Goal: Task Accomplishment & Management: Use online tool/utility

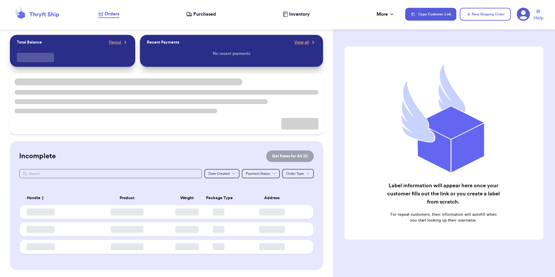
checkbox input "false"
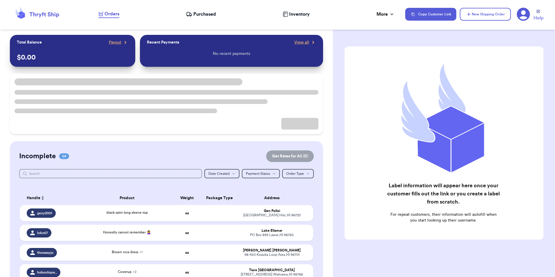
click at [190, 15] on icon at bounding box center [190, 15] width 1 height 1
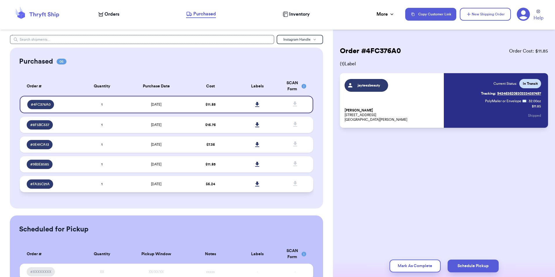
click at [227, 179] on td "$ 6.24" at bounding box center [210, 184] width 47 height 16
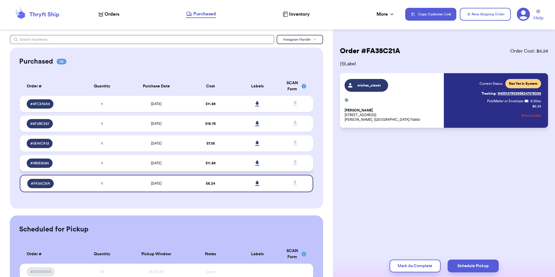
click at [227, 159] on td "$ 11.85" at bounding box center [210, 163] width 47 height 16
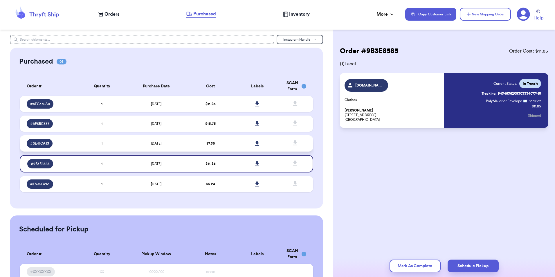
click at [234, 142] on td at bounding box center [257, 143] width 47 height 16
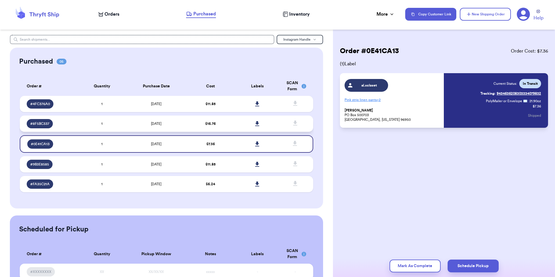
click at [235, 119] on td at bounding box center [257, 123] width 47 height 16
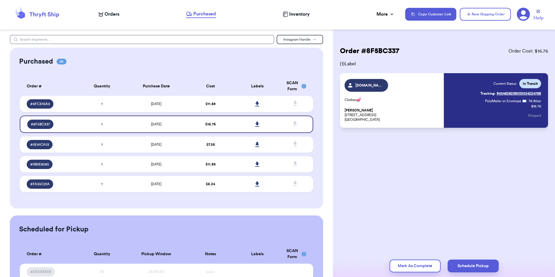
click at [235, 95] on th "Labels" at bounding box center [257, 86] width 47 height 19
click at [234, 103] on td at bounding box center [257, 104] width 47 height 16
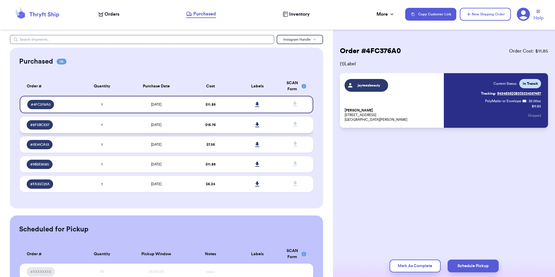
click at [197, 129] on td "$ 16.76" at bounding box center [210, 125] width 47 height 16
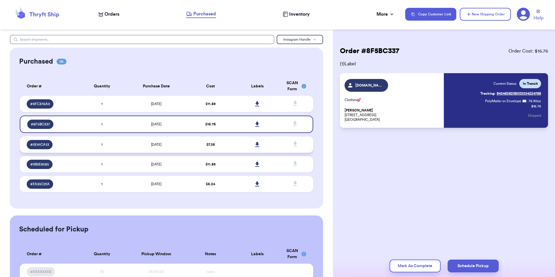
click at [197, 138] on td "$ 7.36" at bounding box center [210, 144] width 47 height 16
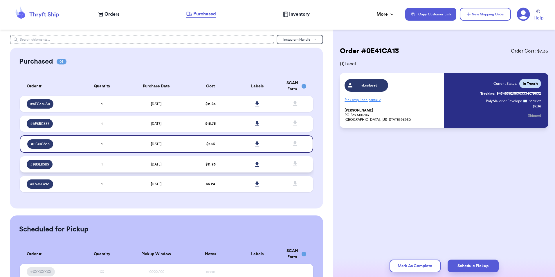
click at [197, 158] on td "$ 11.85" at bounding box center [210, 164] width 47 height 16
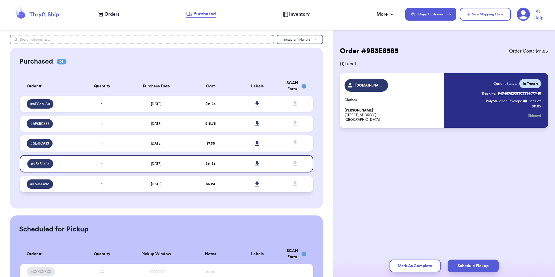
click at [192, 187] on td "$ 6.24" at bounding box center [210, 184] width 47 height 16
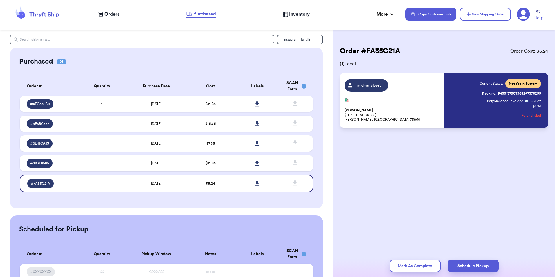
click at [112, 17] on span "Orders" at bounding box center [111, 14] width 15 height 7
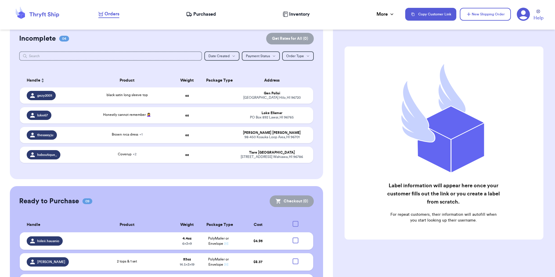
scroll to position [58, 0]
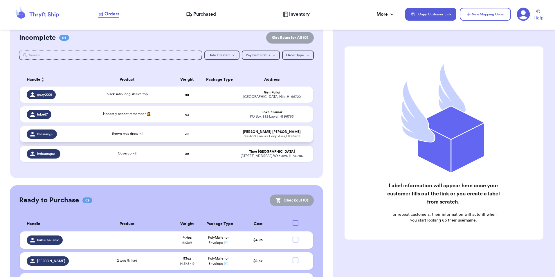
click at [88, 138] on td "Brown rvca dress + 1" at bounding box center [127, 134] width 88 height 16
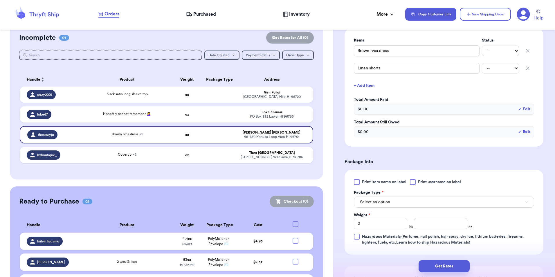
scroll to position [203, 0]
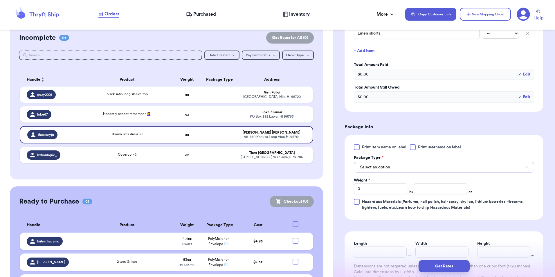
click at [393, 165] on button "Select an option" at bounding box center [444, 167] width 180 height 11
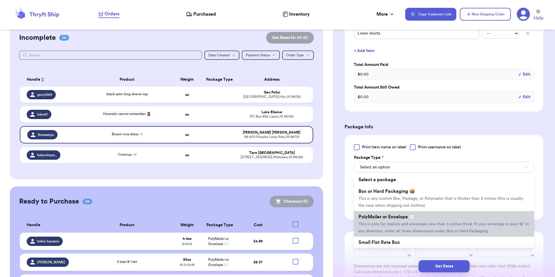
click at [390, 227] on li "PolyMailer or Envelope ✉️ This is only for mailers and envelopes less than 3 in…" at bounding box center [444, 224] width 180 height 26
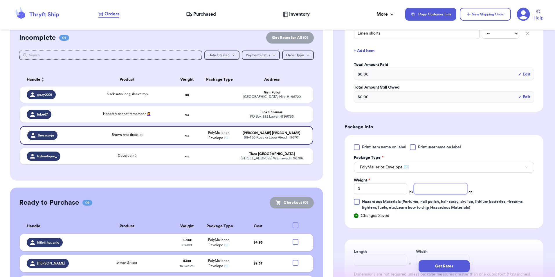
click at [425, 188] on input "number" at bounding box center [440, 188] width 53 height 11
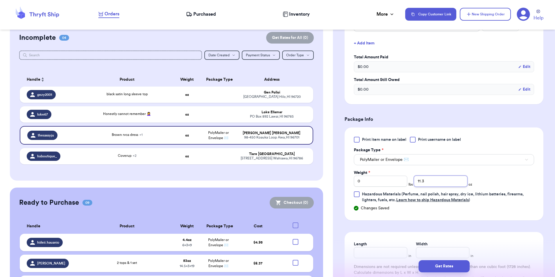
scroll to position [232, 0]
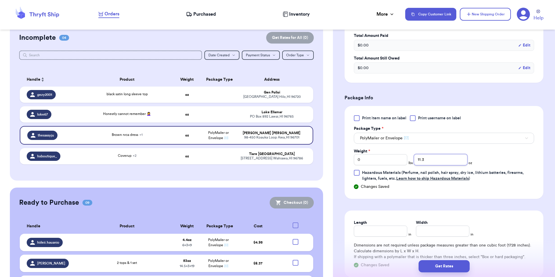
type input "11.3"
click at [375, 230] on input "Length" at bounding box center [380, 230] width 53 height 11
type input "13"
click at [436, 232] on input "Width *" at bounding box center [442, 230] width 53 height 11
type input "10"
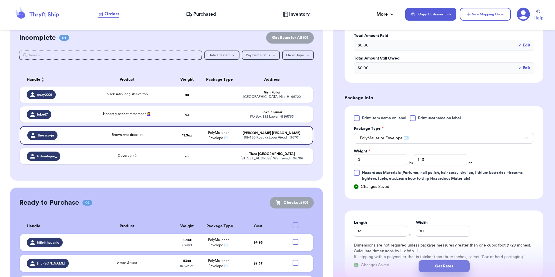
click at [437, 264] on button "Get Rates" at bounding box center [443, 266] width 51 height 12
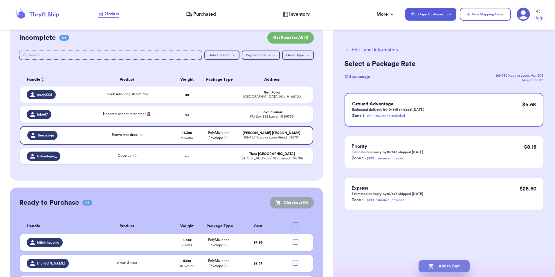
click at [440, 265] on button "Add to Cart" at bounding box center [443, 266] width 51 height 12
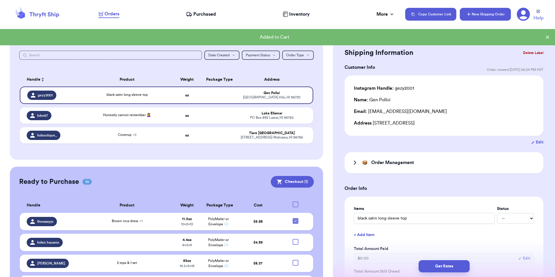
click at [479, 15] on button "New Shipping Order" at bounding box center [484, 14] width 51 height 13
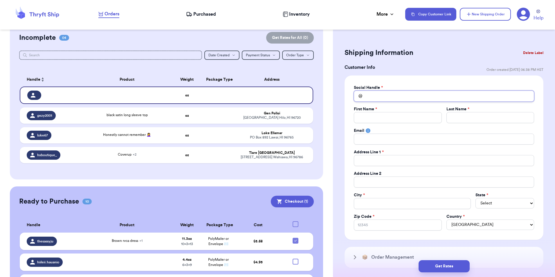
click at [377, 94] on input "Total Amount Paid" at bounding box center [444, 95] width 180 height 11
type input "m"
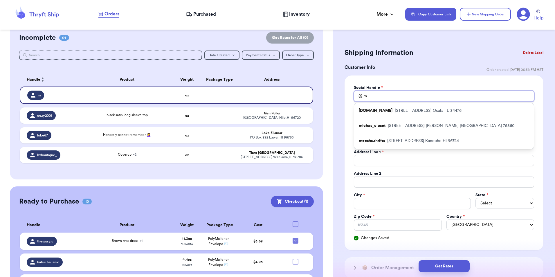
type input "ma"
type input "mad"
type input "made"
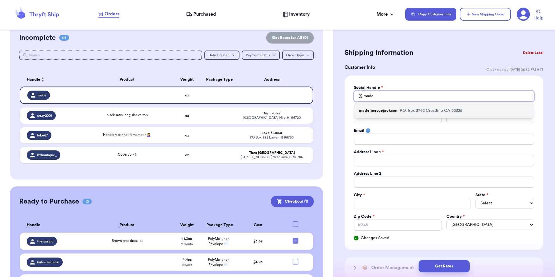
type input "made"
click at [381, 107] on div "madelinesuejackson P.O. Box 3762 Crestline CA 92325" at bounding box center [444, 110] width 180 height 15
type input "madelinesuejackson"
type input "Madeline"
type input "Jackson"
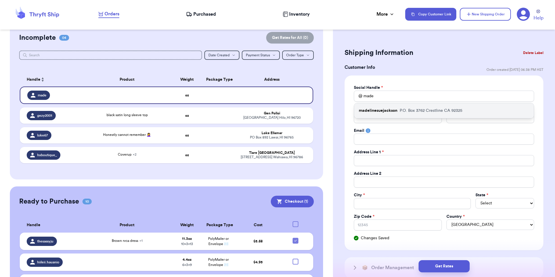
type input "madelinesuejackson@charter.net"
type input "P.O. Box 3762"
type input "Crestline"
select select "CA"
type input "92325"
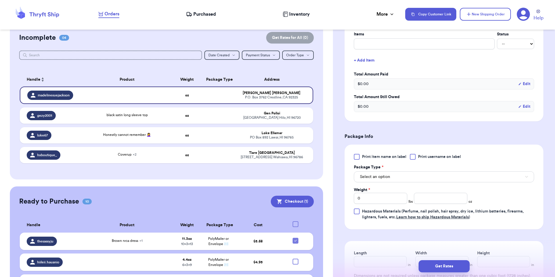
scroll to position [319, 0]
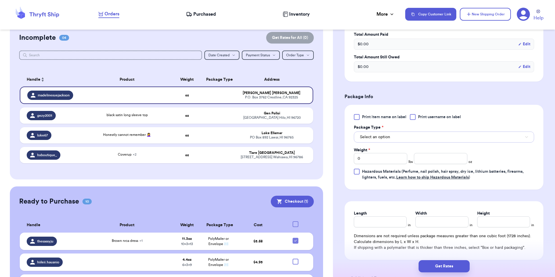
click at [365, 132] on button "Select an option" at bounding box center [444, 136] width 180 height 11
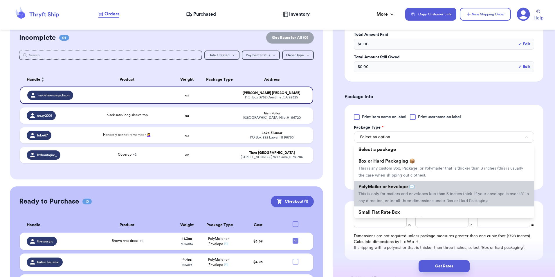
click at [384, 197] on li "PolyMailer or Envelope ✉️ This is only for mailers and envelopes less than 3 in…" at bounding box center [444, 194] width 180 height 26
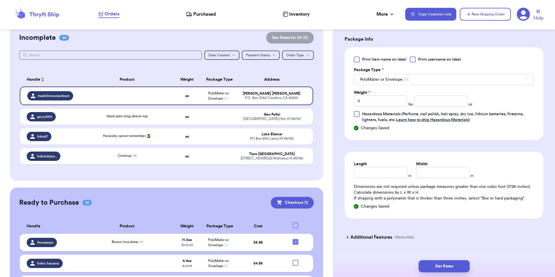
scroll to position [377, 0]
click at [372, 102] on input "0" at bounding box center [380, 100] width 53 height 11
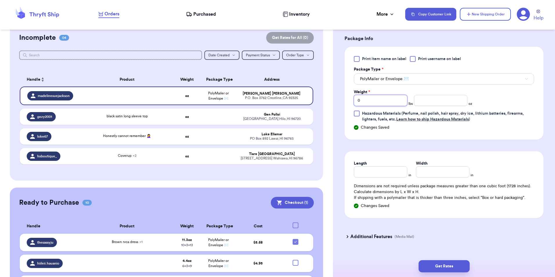
click at [371, 98] on input "0" at bounding box center [380, 100] width 53 height 11
type input "2"
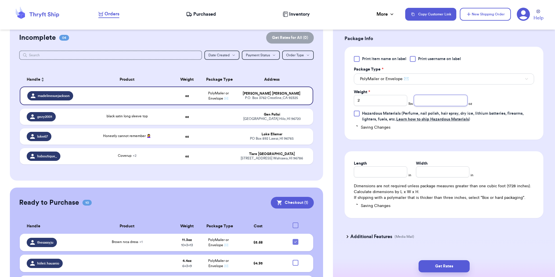
click at [431, 97] on input "number" at bounding box center [440, 100] width 53 height 11
type input "6.6"
click at [393, 166] on input "Length" at bounding box center [380, 171] width 53 height 11
type input "19"
click at [450, 166] on input "Width *" at bounding box center [442, 171] width 53 height 11
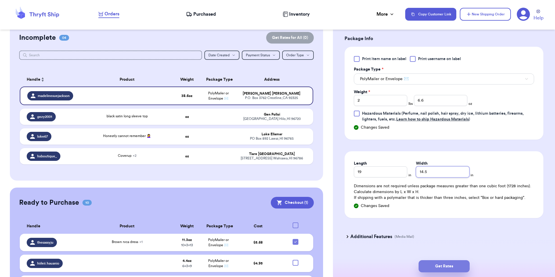
type input "14.5"
click at [445, 263] on button "Get Rates" at bounding box center [443, 266] width 51 height 12
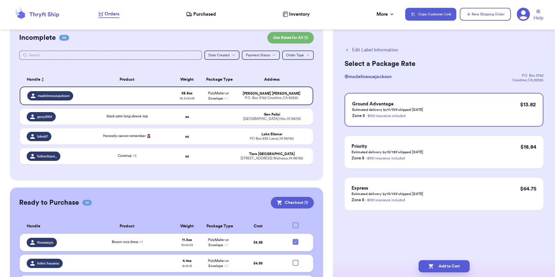
click at [445, 263] on button "Add to Cart" at bounding box center [443, 266] width 51 height 12
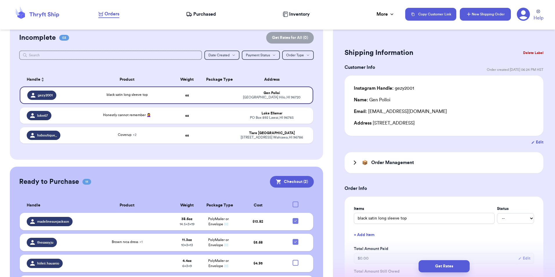
click at [498, 13] on button "New Shipping Order" at bounding box center [484, 14] width 51 height 13
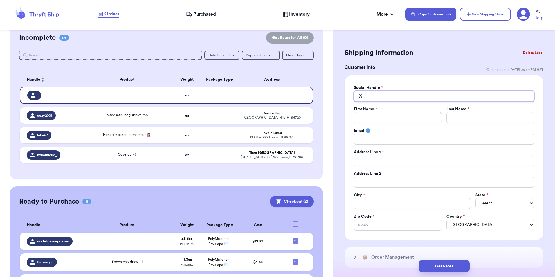
click at [403, 96] on input "Total Amount Paid" at bounding box center [444, 95] width 180 height 11
type input "m"
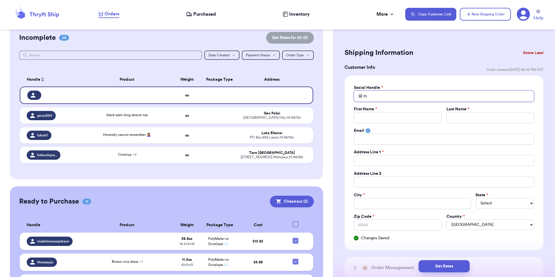
type input "ma"
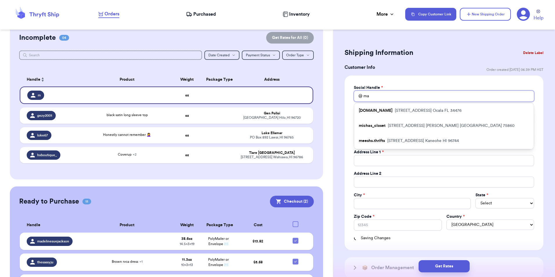
type input "mad"
type input "made"
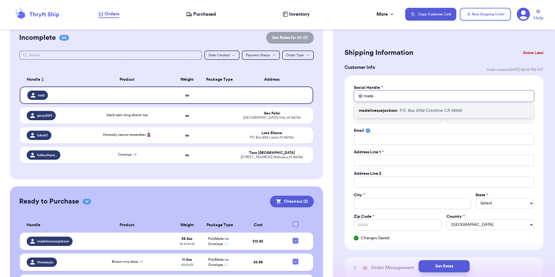
type input "made"
click at [405, 114] on div "madelinesuejackson P.O. Box 3762 Crestline CA 92325" at bounding box center [444, 110] width 180 height 15
type input "madelinesuejackson"
type input "Madeline"
type input "Jackson"
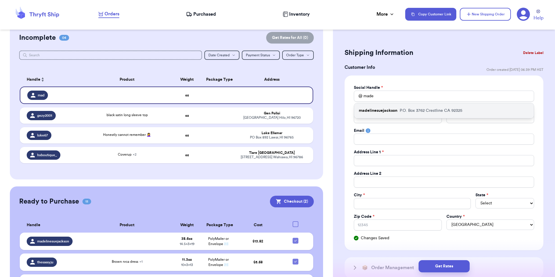
type input "madelinesuejackson@charter.net"
type input "P.O. Box 3762"
type input "Crestline"
select select "CA"
type input "92325"
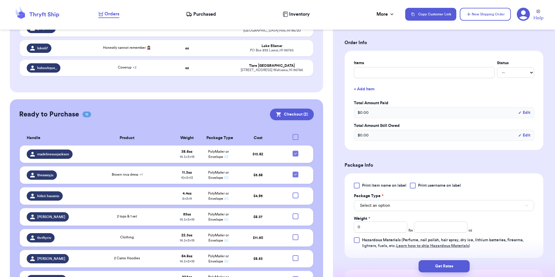
scroll to position [319, 0]
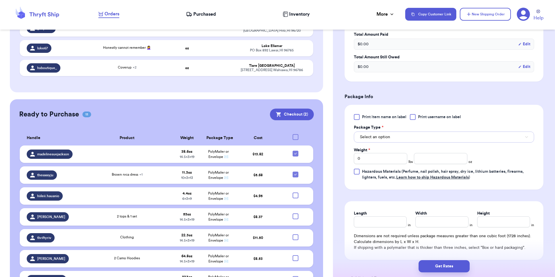
click at [378, 137] on span "Select an option" at bounding box center [375, 137] width 30 height 6
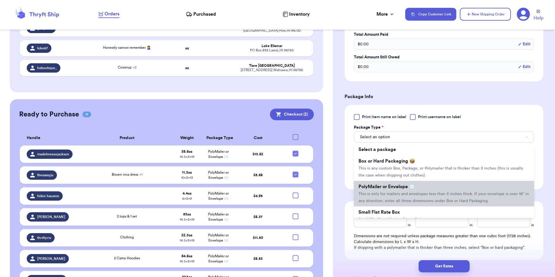
click at [389, 186] on span "PolyMailer or Envelope ✉️" at bounding box center [386, 186] width 56 height 5
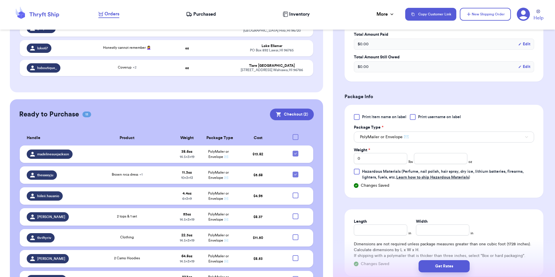
scroll to position [146, 0]
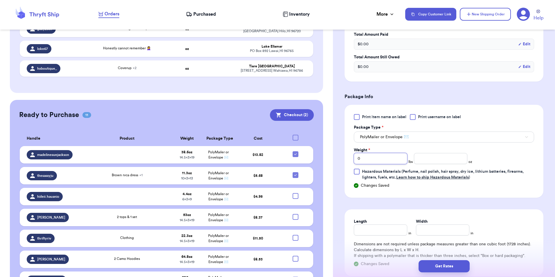
click at [389, 157] on input "0" at bounding box center [380, 158] width 53 height 11
type input "3"
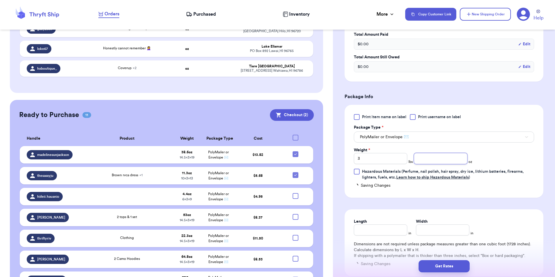
click at [417, 161] on input "number" at bounding box center [440, 158] width 53 height 11
type input "2.3"
click at [381, 230] on input "Length" at bounding box center [380, 229] width 53 height 11
type input "19"
click at [427, 233] on input "Width *" at bounding box center [442, 229] width 53 height 11
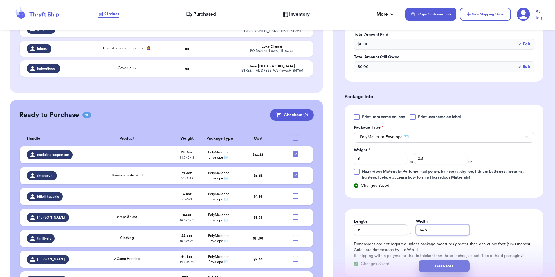
type input "14.5"
click at [433, 261] on button "Get Rates" at bounding box center [443, 266] width 51 height 12
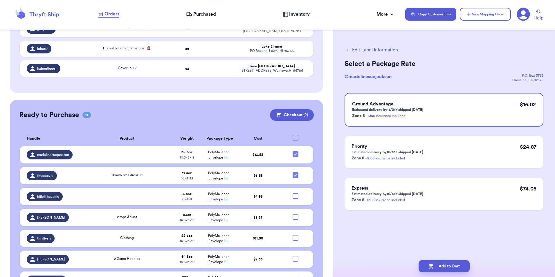
scroll to position [0, 0]
click at [431, 266] on icon "button" at bounding box center [431, 266] width 6 height 6
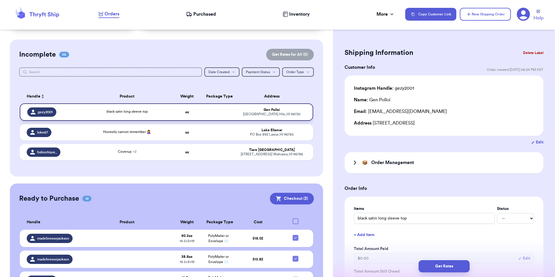
scroll to position [37, 0]
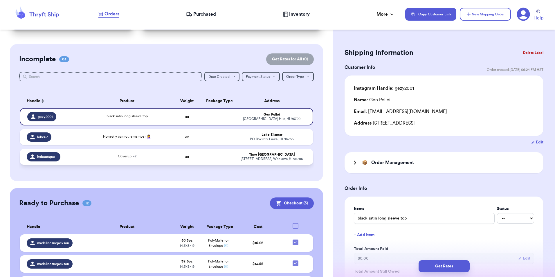
click at [124, 157] on span "Coverup + 2" at bounding box center [127, 155] width 19 height 3
type input "Coverup"
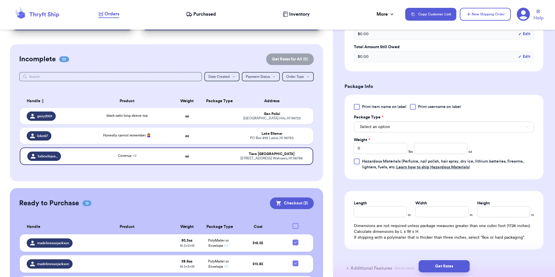
scroll to position [261, 0]
click at [374, 126] on span "Select an option" at bounding box center [375, 127] width 30 height 6
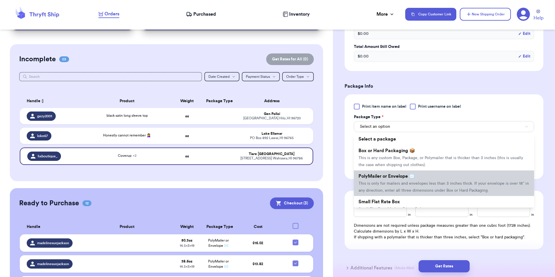
click at [379, 171] on li "PolyMailer or Envelope ✉️ This is only for mailers and envelopes less than 3 in…" at bounding box center [444, 183] width 180 height 26
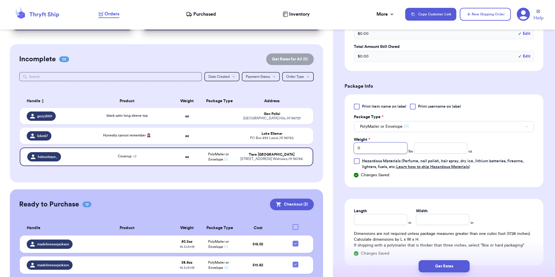
click at [369, 147] on input "0" at bounding box center [380, 147] width 53 height 11
type input "3"
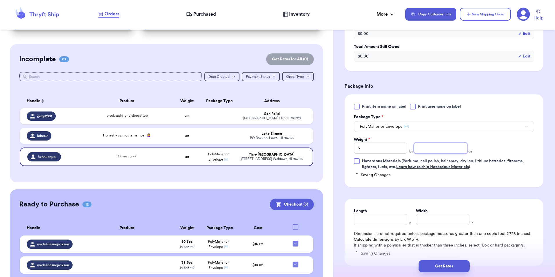
click at [438, 145] on input "number" at bounding box center [440, 147] width 53 height 11
type input "0.2"
click at [374, 220] on input "Length" at bounding box center [380, 219] width 53 height 11
type input "19"
click at [436, 222] on input "Width *" at bounding box center [442, 219] width 53 height 11
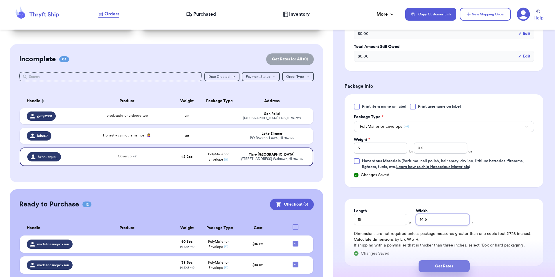
type input "14.5"
click at [432, 268] on button "Get Rates" at bounding box center [443, 266] width 51 height 12
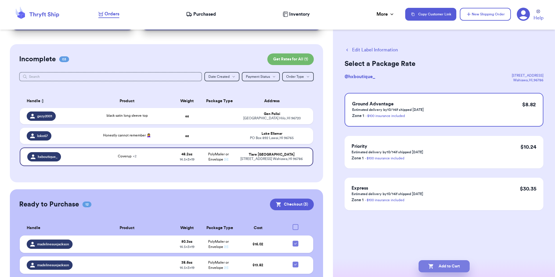
click at [432, 269] on icon "button" at bounding box center [431, 266] width 6 height 6
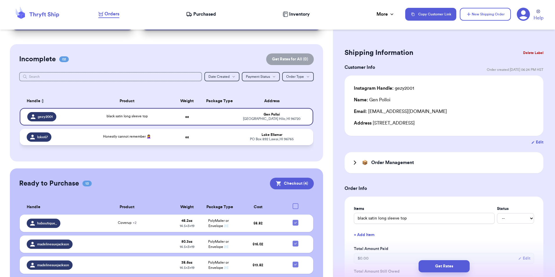
click at [149, 133] on td "Honestly cannot remember 🤦‍♀️" at bounding box center [127, 137] width 88 height 16
type input "Honestly cannot remember 🤦‍♀️"
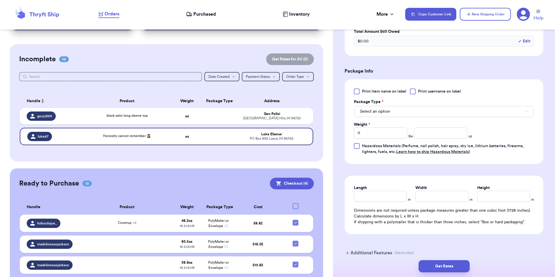
scroll to position [261, 0]
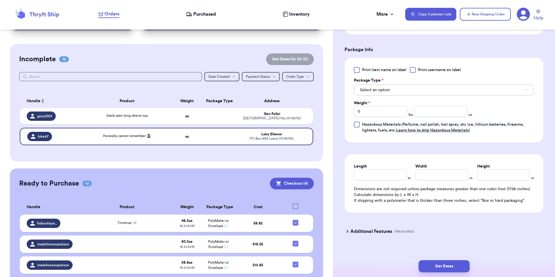
click at [383, 91] on span "Select an option" at bounding box center [375, 90] width 30 height 6
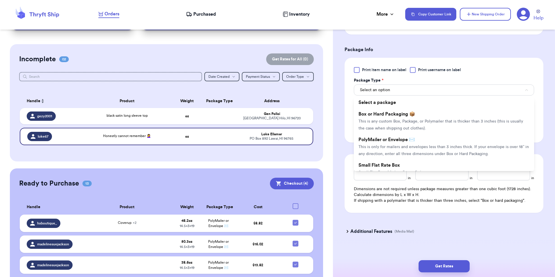
click at [386, 152] on span "This is only for mailers and envelopes less than 3 inches thick. If your envelo…" at bounding box center [443, 150] width 170 height 11
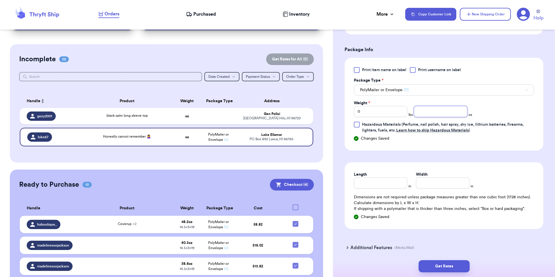
click at [434, 108] on input "number" at bounding box center [440, 111] width 53 height 11
type input "8.9"
click at [395, 184] on input "Length" at bounding box center [380, 182] width 53 height 11
type input "13"
click at [443, 179] on input "Width *" at bounding box center [442, 182] width 53 height 11
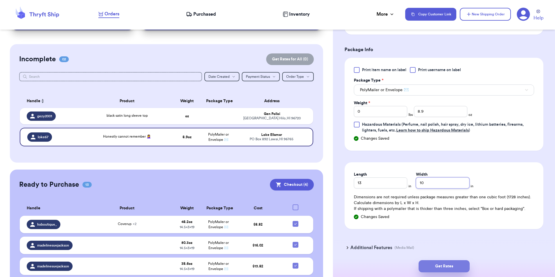
type input "10"
click at [459, 264] on button "Get Rates" at bounding box center [443, 266] width 51 height 12
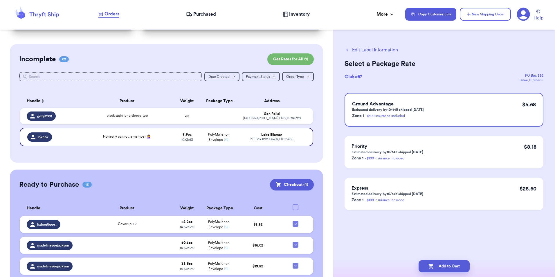
scroll to position [0, 0]
click at [459, 263] on button "Add to Cart" at bounding box center [443, 266] width 51 height 12
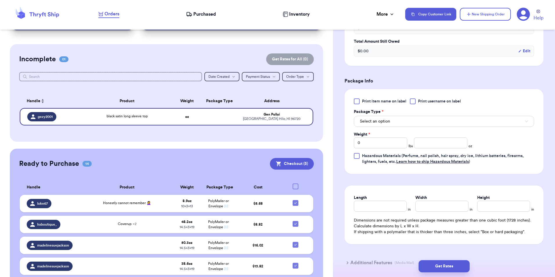
scroll to position [232, 0]
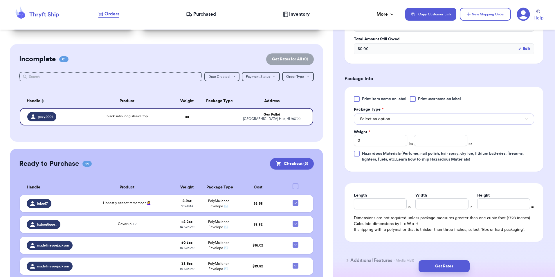
click at [394, 117] on button "Select an option" at bounding box center [444, 118] width 180 height 11
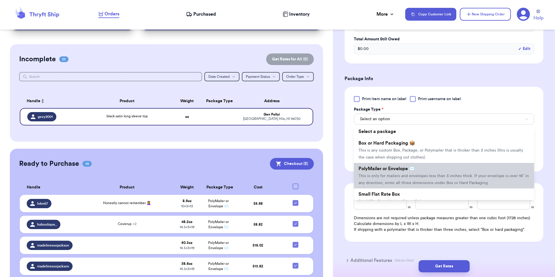
click at [391, 164] on li "PolyMailer or Envelope ✉️ This is only for mailers and envelopes less than 3 in…" at bounding box center [444, 176] width 180 height 26
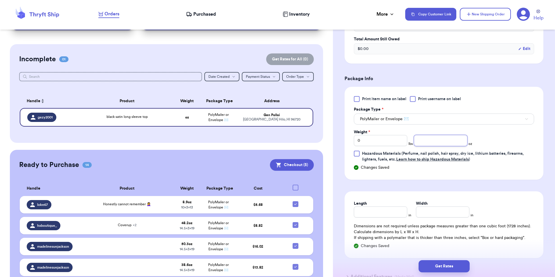
click at [433, 140] on input "number" at bounding box center [440, 140] width 53 height 11
type input "9.3"
click at [377, 215] on input "Length" at bounding box center [380, 211] width 53 height 11
type input "13"
click at [434, 205] on div "Width *" at bounding box center [442, 203] width 53 height 6
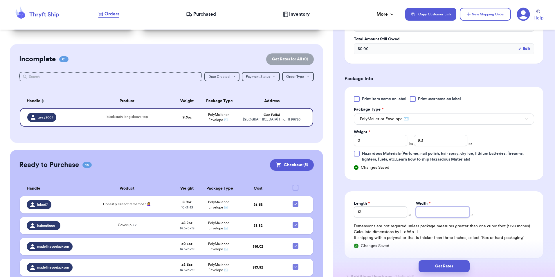
click at [434, 208] on input "Width *" at bounding box center [442, 211] width 53 height 11
type input "10"
click at [450, 260] on button "Get Rates" at bounding box center [443, 266] width 51 height 12
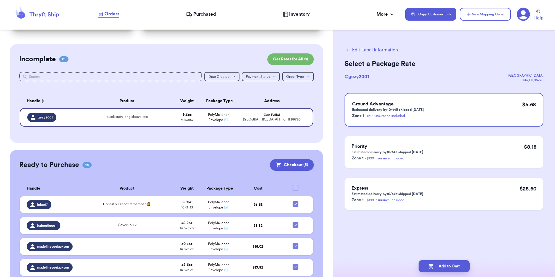
scroll to position [0, 0]
click at [450, 260] on button "Add to Cart" at bounding box center [443, 266] width 51 height 12
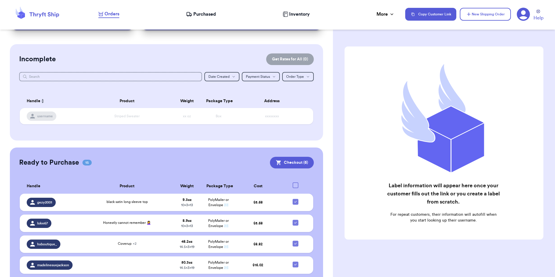
drag, startPoint x: 200, startPoint y: 276, endPoint x: 73, endPoint y: 61, distance: 249.7
click at [73, 61] on div "Incomplete Get Rates for All ( 0 )" at bounding box center [166, 59] width 294 height 12
